Goal: Task Accomplishment & Management: Complete application form

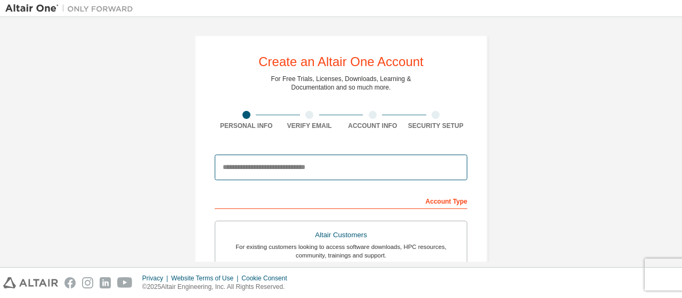
click at [252, 174] on input "email" at bounding box center [341, 168] width 253 height 26
type input "**********"
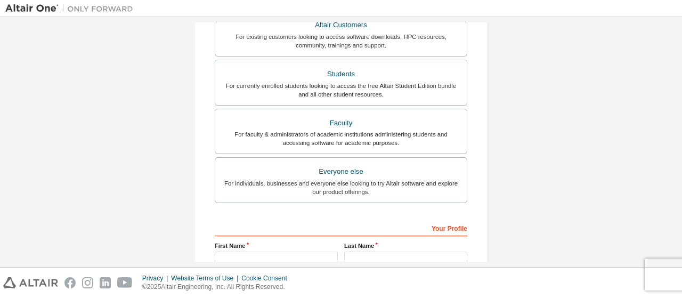
scroll to position [213, 0]
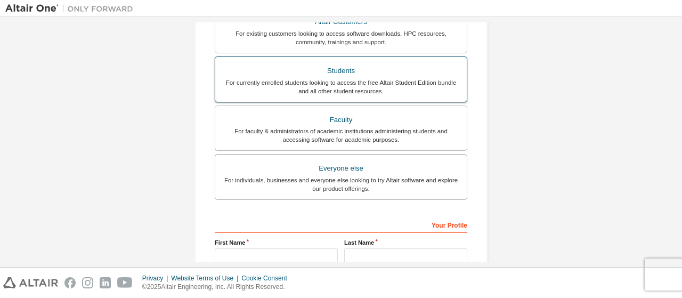
click at [303, 82] on div "For currently enrolled students looking to access the free Altair Student Editi…" at bounding box center [341, 86] width 239 height 17
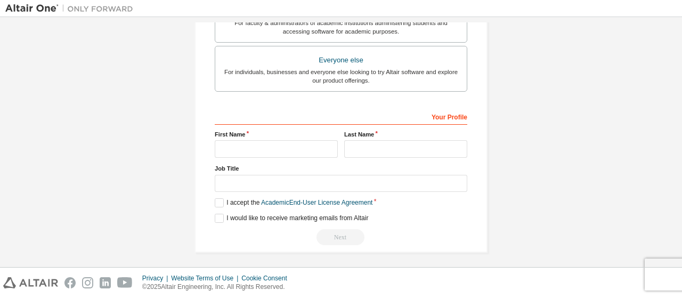
scroll to position [358, 0]
click at [267, 145] on input "text" at bounding box center [276, 149] width 123 height 18
type input "*****"
type input "**"
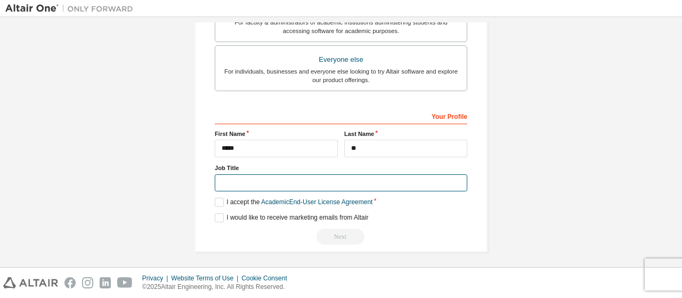
click at [254, 183] on input "text" at bounding box center [341, 183] width 253 height 18
type input "**"
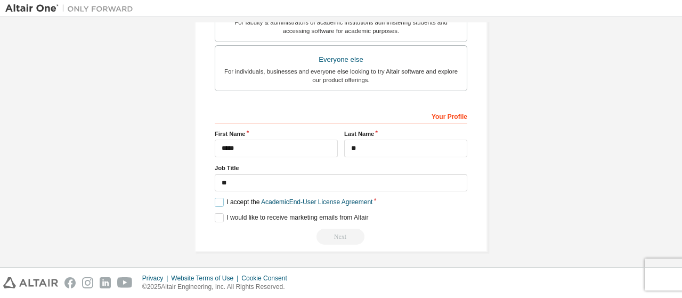
click at [219, 200] on label "I accept the Academic End-User License Agreement" at bounding box center [294, 202] width 158 height 9
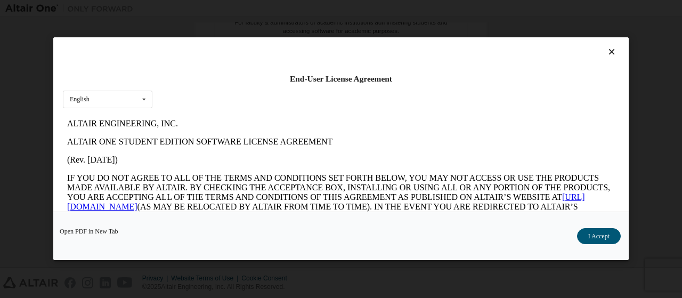
scroll to position [0, 0]
click at [590, 236] on button "I Accept" at bounding box center [599, 237] width 44 height 16
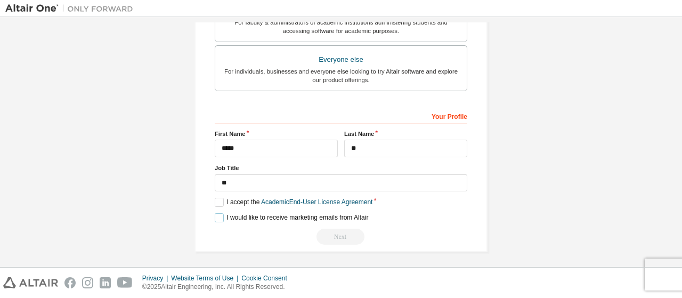
click at [219, 216] on label "I would like to receive marketing emails from Altair" at bounding box center [292, 217] width 154 height 9
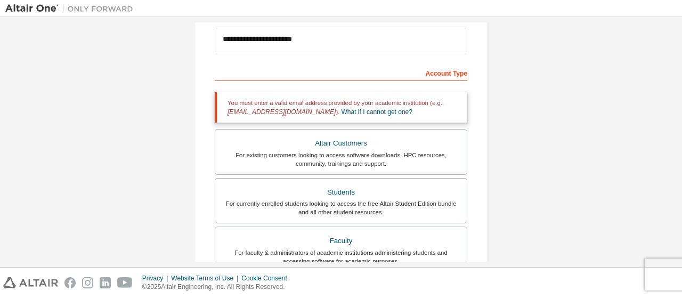
scroll to position [154, 0]
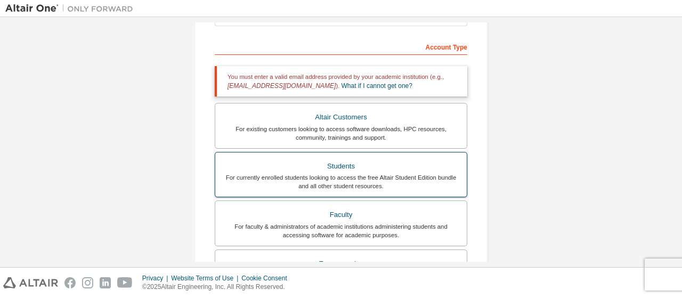
click at [334, 169] on div "Students" at bounding box center [341, 166] width 239 height 15
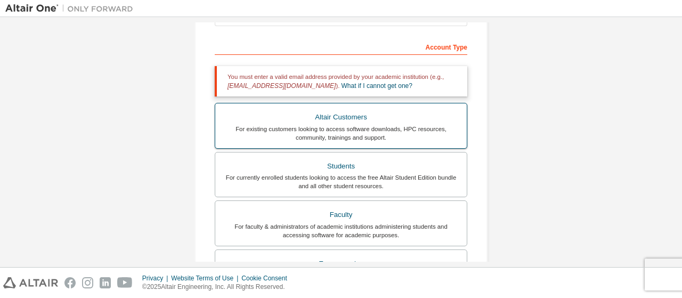
click at [337, 125] on div "For existing customers looking to access software downloads, HPC resources, com…" at bounding box center [341, 133] width 239 height 17
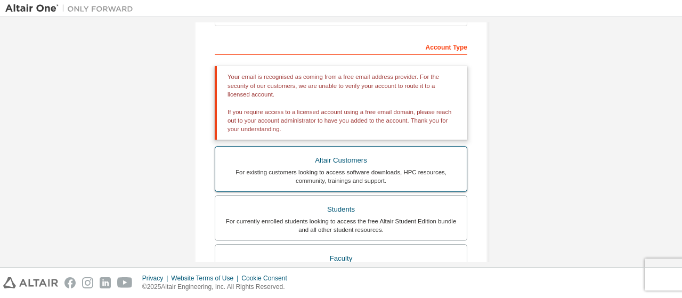
click at [326, 172] on div "For existing customers looking to access software downloads, HPC resources, com…" at bounding box center [341, 176] width 239 height 17
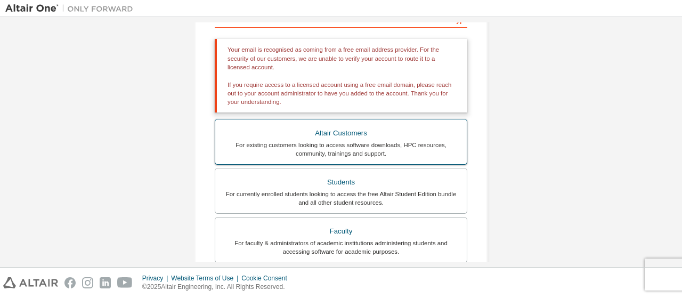
scroll to position [216, 0]
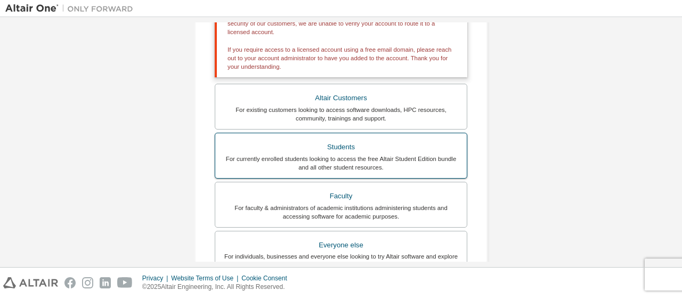
click at [335, 158] on div "For currently enrolled students looking to access the free Altair Student Editi…" at bounding box center [341, 163] width 239 height 17
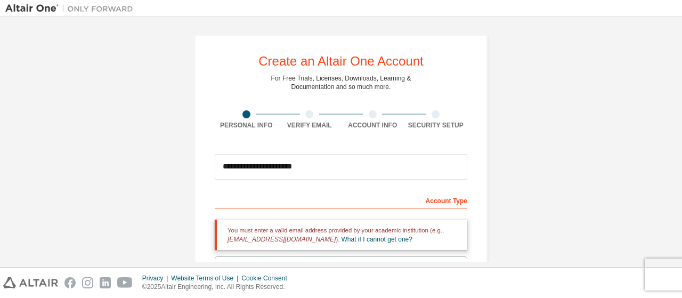
scroll to position [0, 0]
